Goal: Task Accomplishment & Management: Manage account settings

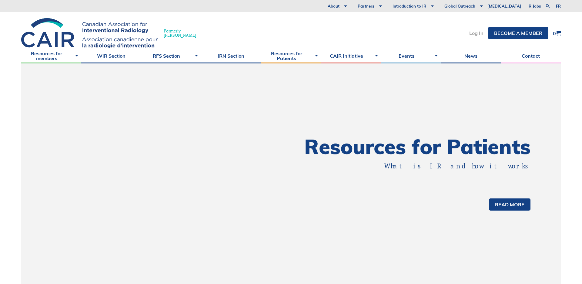
click at [472, 32] on link "Log In" at bounding box center [476, 33] width 14 height 5
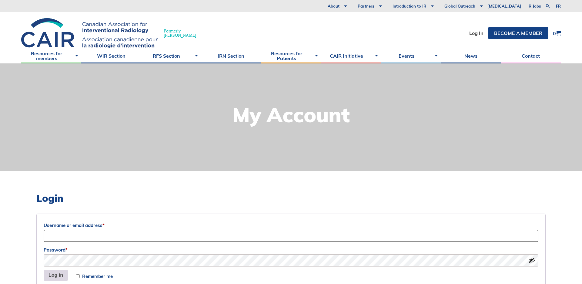
type input "Sociation-Dev"
click at [55, 277] on button "Log in" at bounding box center [56, 275] width 24 height 11
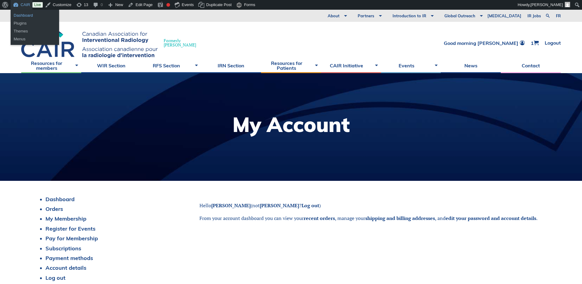
click at [23, 12] on link "Dashboard" at bounding box center [35, 16] width 48 height 8
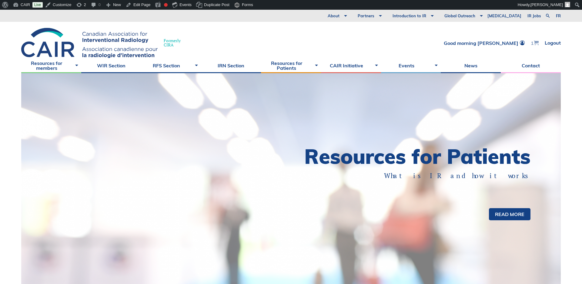
click at [535, 42] on span at bounding box center [536, 42] width 5 height 5
